Goal: Task Accomplishment & Management: Use online tool/utility

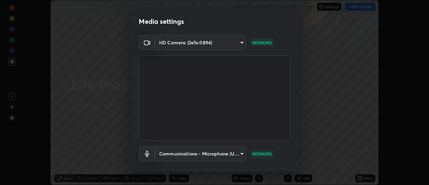
scroll to position [35, 0]
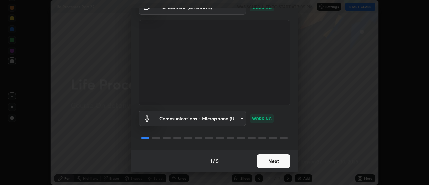
click at [274, 162] on button "Next" at bounding box center [274, 160] width 34 height 13
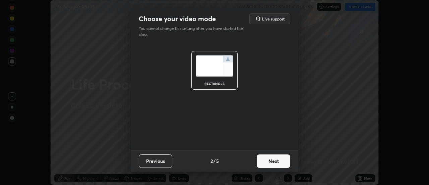
click at [274, 161] on button "Next" at bounding box center [274, 160] width 34 height 13
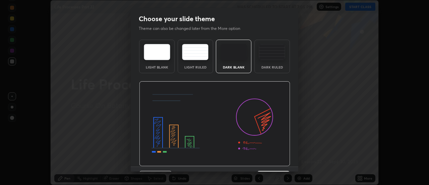
scroll to position [16, 0]
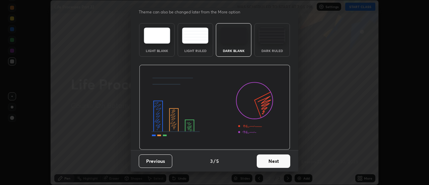
click at [272, 164] on button "Next" at bounding box center [274, 160] width 34 height 13
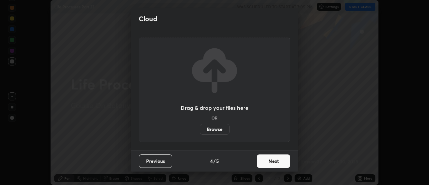
scroll to position [0, 0]
click at [273, 161] on button "Next" at bounding box center [274, 160] width 34 height 13
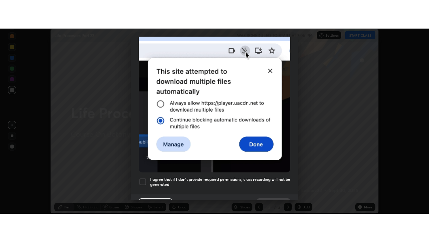
scroll to position [161, 0]
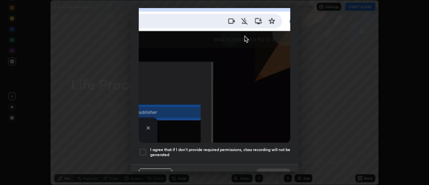
click at [143, 151] on div at bounding box center [143, 152] width 8 height 8
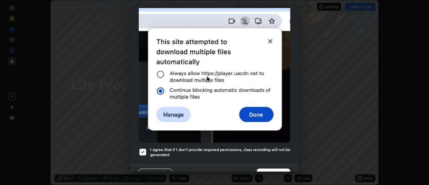
click at [271, 168] on button "Done" at bounding box center [274, 174] width 34 height 13
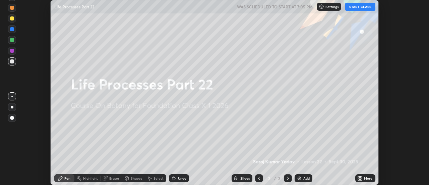
click at [359, 5] on button "START CLASS" at bounding box center [361, 7] width 30 height 8
click at [361, 177] on icon at bounding box center [362, 177] width 2 height 2
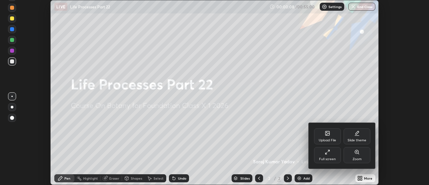
click at [334, 155] on div "Full screen" at bounding box center [327, 155] width 27 height 16
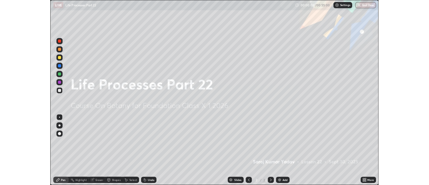
scroll to position [242, 429]
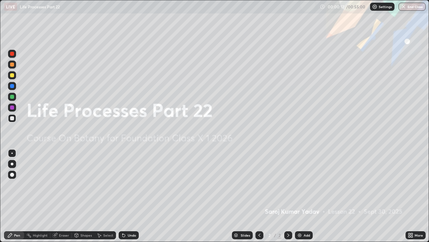
click at [410, 185] on icon at bounding box center [410, 236] width 2 height 2
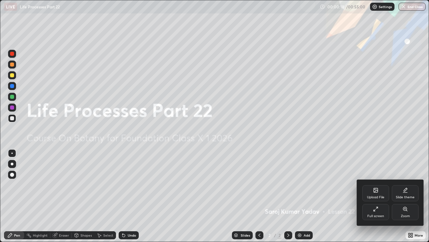
click at [375, 185] on div "Upload File" at bounding box center [376, 193] width 27 height 16
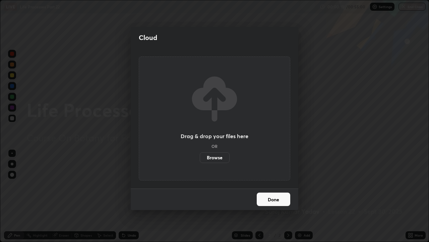
click at [220, 156] on label "Browse" at bounding box center [215, 157] width 30 height 11
click at [200, 156] on input "Browse" at bounding box center [200, 157] width 0 height 11
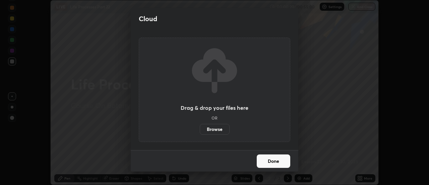
scroll to position [33366, 33122]
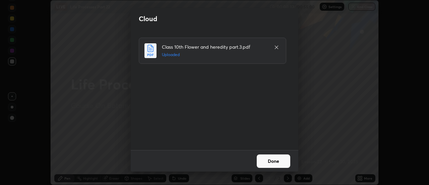
click at [271, 161] on button "Done" at bounding box center [274, 160] width 34 height 13
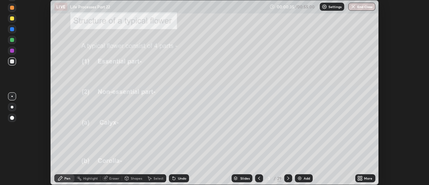
click at [246, 179] on div "Slides" at bounding box center [245, 177] width 9 height 3
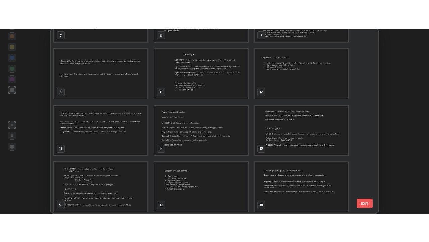
scroll to position [153, 0]
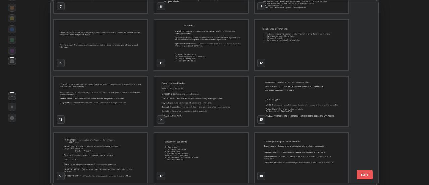
click at [195, 106] on img "grid" at bounding box center [202, 101] width 94 height 50
click at [196, 106] on img "grid" at bounding box center [202, 101] width 94 height 50
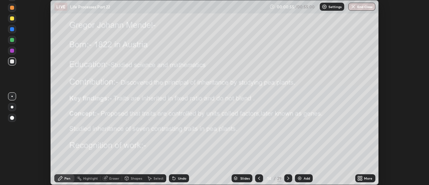
click at [359, 179] on icon at bounding box center [359, 179] width 2 height 2
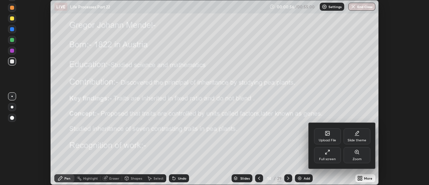
click at [329, 154] on icon at bounding box center [327, 151] width 5 height 5
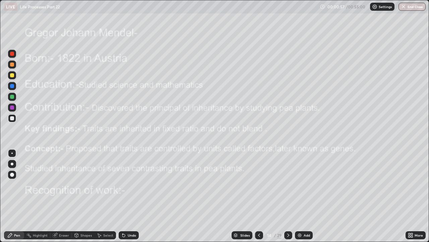
scroll to position [242, 429]
click at [288, 185] on icon at bounding box center [288, 234] width 5 height 5
click at [13, 52] on div at bounding box center [12, 54] width 4 height 4
click at [12, 65] on div at bounding box center [12, 64] width 4 height 4
click at [12, 163] on div at bounding box center [12, 163] width 3 height 3
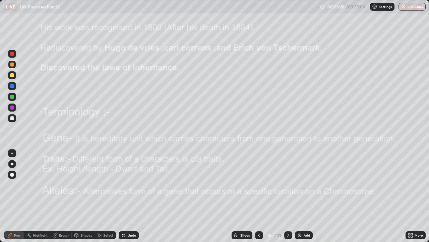
click at [289, 185] on icon at bounding box center [288, 234] width 5 height 5
click at [126, 185] on div "Undo" at bounding box center [129, 235] width 20 height 8
click at [129, 185] on div "Undo" at bounding box center [132, 234] width 8 height 3
click at [128, 185] on div "Undo" at bounding box center [132, 234] width 8 height 3
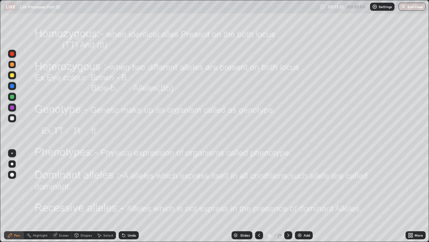
click at [129, 185] on div "Undo" at bounding box center [132, 234] width 8 height 3
click at [13, 106] on div at bounding box center [12, 107] width 4 height 4
click at [131, 185] on div "Undo" at bounding box center [132, 234] width 8 height 3
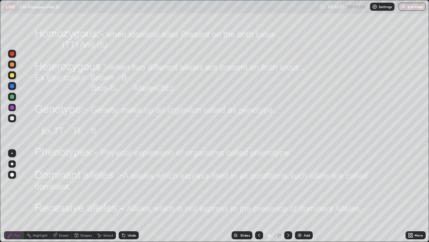
click at [130, 185] on div "Undo" at bounding box center [132, 234] width 8 height 3
click at [288, 185] on icon at bounding box center [288, 234] width 5 height 5
click at [12, 54] on div at bounding box center [12, 54] width 4 height 4
click at [83, 185] on div "Shapes" at bounding box center [86, 234] width 11 height 3
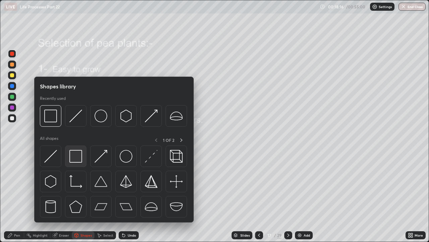
click at [78, 158] on img at bounding box center [75, 156] width 13 height 13
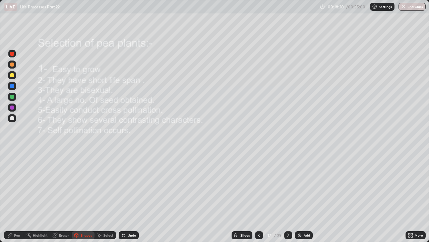
click at [13, 185] on div "Pen" at bounding box center [14, 235] width 20 height 8
click at [289, 185] on icon at bounding box center [288, 234] width 5 height 5
click at [12, 64] on div at bounding box center [12, 64] width 4 height 4
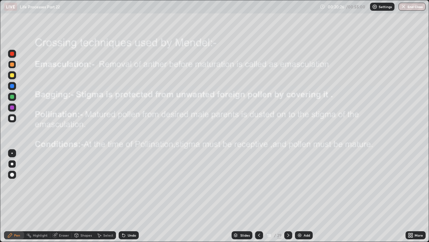
click at [82, 185] on div "Shapes" at bounding box center [86, 234] width 11 height 3
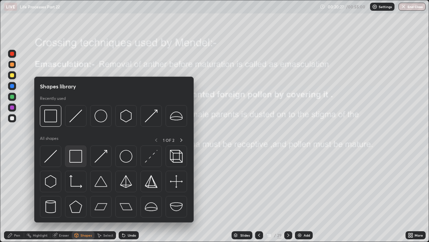
click at [75, 158] on img at bounding box center [75, 156] width 13 height 13
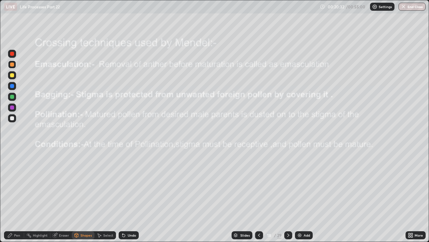
click at [12, 116] on div at bounding box center [12, 118] width 4 height 4
click at [14, 185] on div "Pen" at bounding box center [17, 234] width 6 height 3
click at [12, 75] on div at bounding box center [12, 75] width 4 height 4
click at [289, 185] on icon at bounding box center [288, 234] width 5 height 5
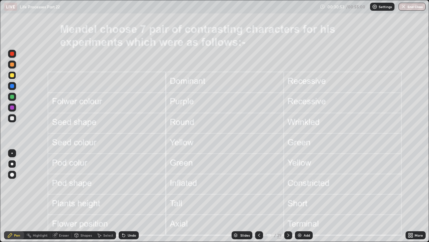
click at [288, 185] on icon at bounding box center [288, 234] width 5 height 5
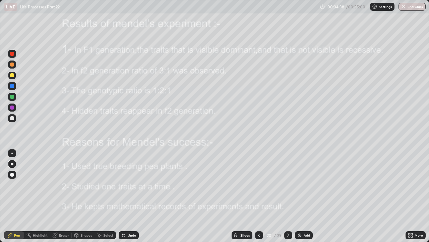
click at [288, 185] on icon at bounding box center [289, 234] width 2 height 3
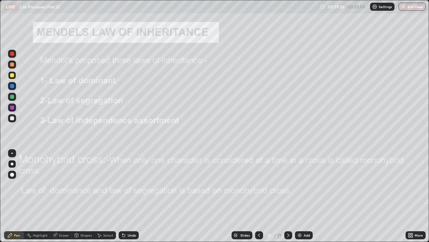
click at [16, 54] on div at bounding box center [12, 54] width 8 height 8
click at [13, 119] on div at bounding box center [12, 118] width 4 height 4
click at [288, 185] on icon at bounding box center [288, 234] width 5 height 5
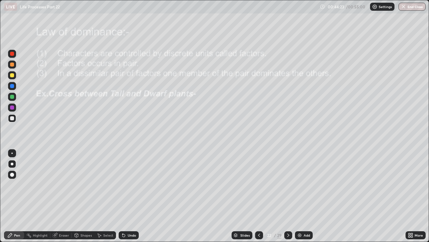
click at [130, 185] on div "Undo" at bounding box center [132, 234] width 8 height 3
click at [10, 55] on div at bounding box center [12, 54] width 8 height 8
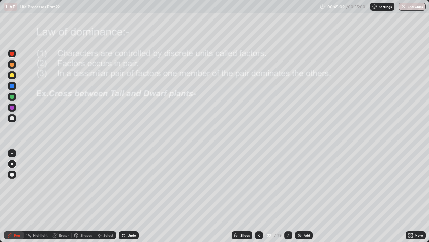
click at [12, 119] on div at bounding box center [12, 118] width 4 height 4
click at [12, 64] on div at bounding box center [12, 64] width 4 height 4
click at [288, 185] on icon at bounding box center [289, 234] width 2 height 3
click at [410, 6] on button "End Class" at bounding box center [413, 7] width 27 height 8
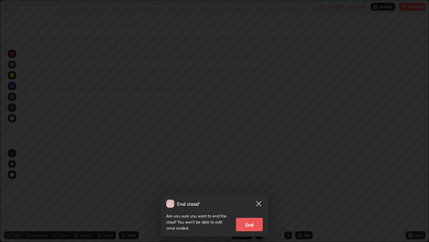
click at [251, 185] on button "End" at bounding box center [249, 223] width 27 height 13
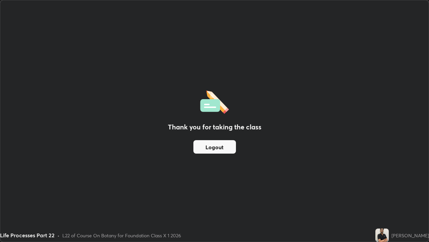
click at [321, 121] on div "Thank you for taking the class Logout" at bounding box center [214, 120] width 429 height 241
